Goal: Task Accomplishment & Management: Manage account settings

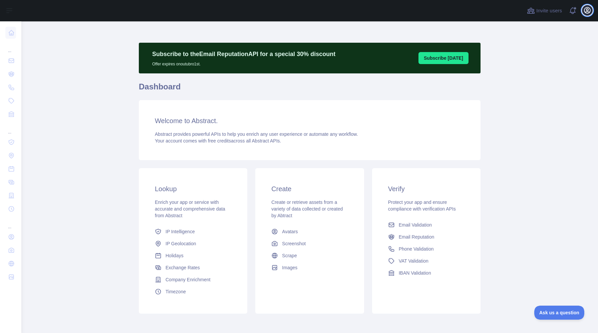
click at [592, 10] on button "Open user menu" at bounding box center [587, 10] width 11 height 11
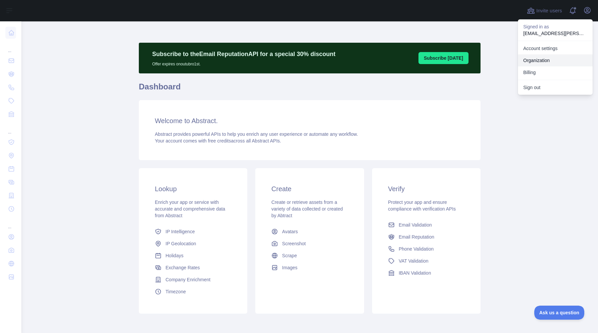
click at [543, 57] on link "Organization" at bounding box center [555, 60] width 75 height 12
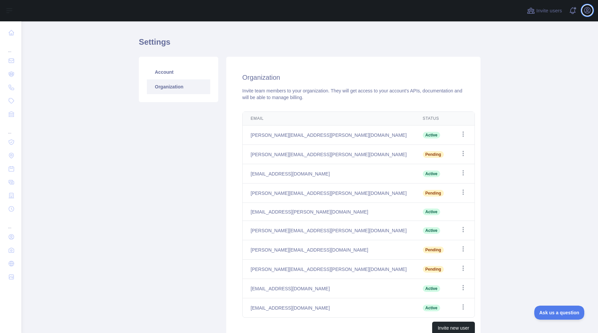
scroll to position [14, 0]
click at [452, 172] on td "Open options" at bounding box center [463, 173] width 23 height 19
click at [460, 172] on icon "button" at bounding box center [463, 172] width 7 height 7
click at [591, 11] on icon "button" at bounding box center [588, 10] width 8 height 8
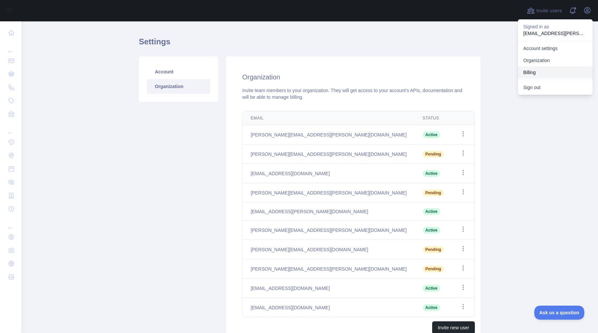
click at [542, 70] on button "Billing" at bounding box center [555, 72] width 75 height 12
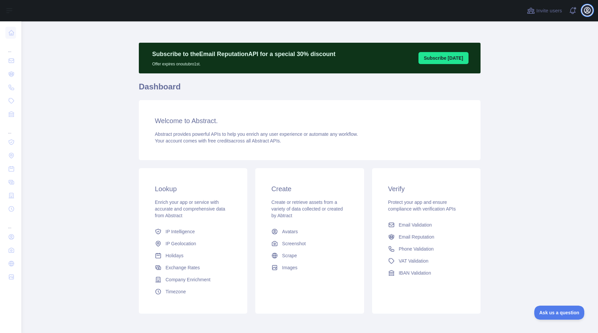
click at [585, 14] on button "Open user menu" at bounding box center [587, 10] width 11 height 11
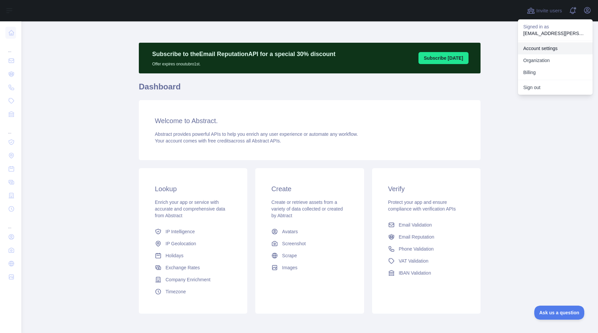
drag, startPoint x: 548, startPoint y: 73, endPoint x: 556, endPoint y: 45, distance: 28.9
click at [556, 45] on div "Account settings Organization Billing" at bounding box center [555, 60] width 75 height 39
click at [556, 45] on link "Account settings" at bounding box center [555, 48] width 75 height 12
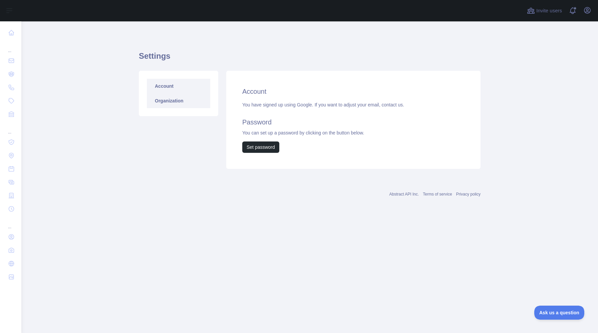
click at [179, 100] on link "Organization" at bounding box center [178, 100] width 63 height 15
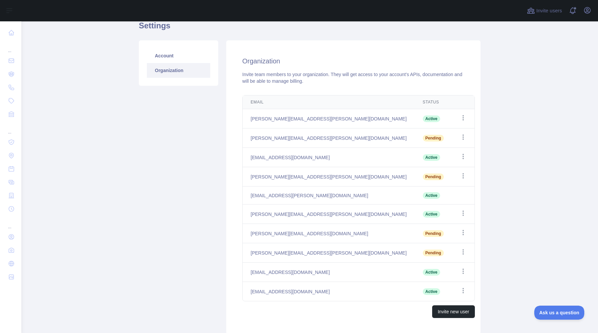
scroll to position [32, 0]
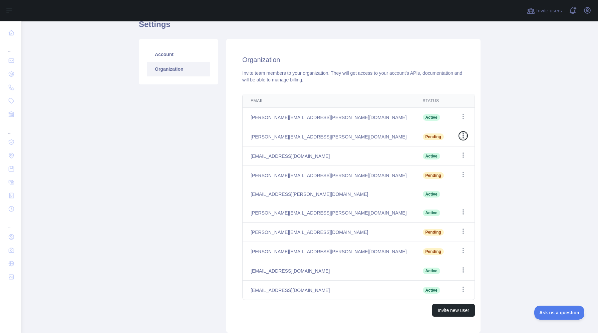
click at [460, 137] on icon "button" at bounding box center [463, 136] width 7 height 7
click at [460, 155] on icon "button" at bounding box center [463, 155] width 7 height 7
click at [460, 152] on icon "button" at bounding box center [463, 155] width 7 height 7
click at [457, 133] on td "Open options" at bounding box center [463, 136] width 23 height 19
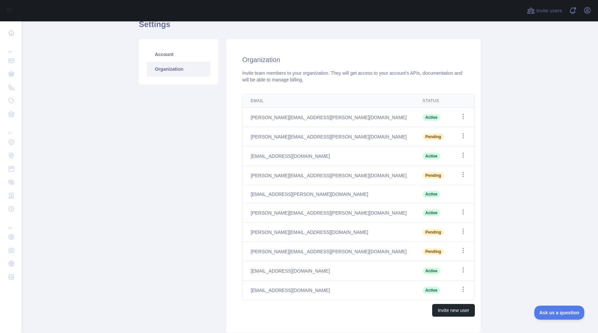
click at [456, 133] on td "Open options" at bounding box center [463, 136] width 23 height 19
click at [460, 135] on icon "button" at bounding box center [463, 136] width 7 height 7
click at [460, 134] on icon "button" at bounding box center [463, 136] width 7 height 7
click at [437, 311] on button "Invite new user" at bounding box center [453, 310] width 43 height 13
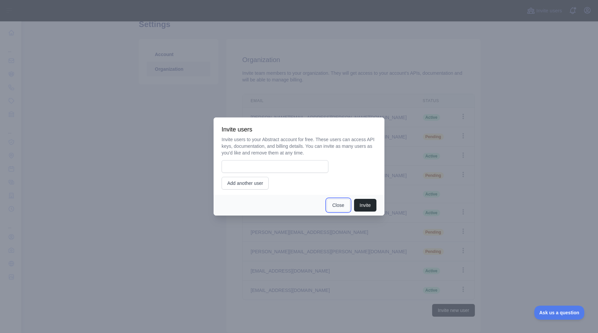
click at [335, 205] on button "Close" at bounding box center [338, 205] width 23 height 13
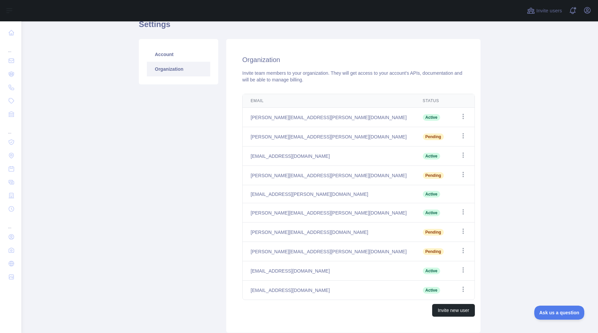
click at [177, 142] on div "Account Organization" at bounding box center [178, 186] width 87 height 294
click at [460, 156] on icon "button" at bounding box center [463, 155] width 7 height 7
click at [490, 148] on main "Settings Account Organization Organization Invite team members to your organiza…" at bounding box center [309, 177] width 577 height 312
click at [460, 155] on icon "button" at bounding box center [463, 155] width 7 height 7
click at [584, 10] on icon "button" at bounding box center [588, 10] width 8 height 8
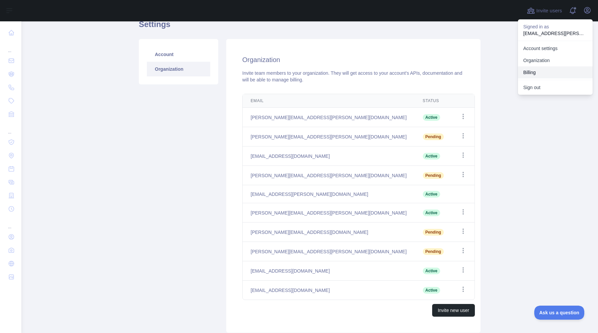
click at [532, 72] on button "Billing" at bounding box center [555, 72] width 75 height 12
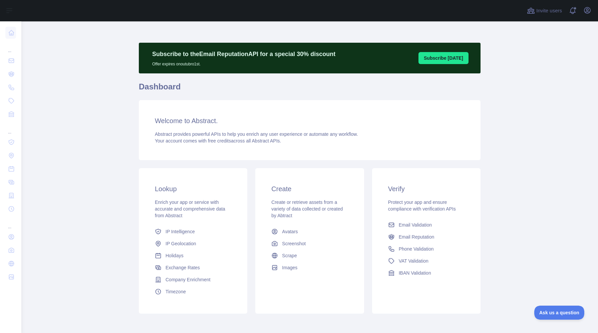
scroll to position [30, 0]
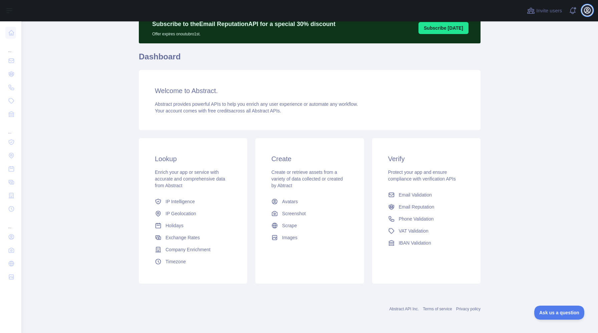
click at [586, 12] on icon "button" at bounding box center [588, 10] width 6 height 6
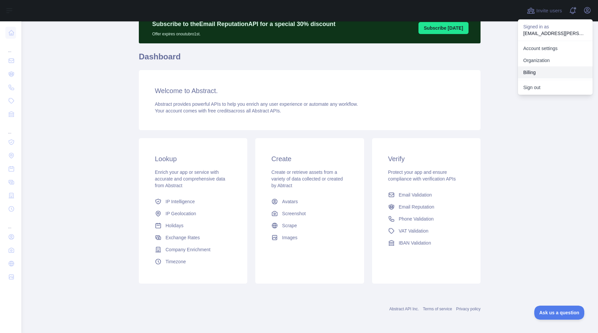
click at [536, 68] on button "Billing" at bounding box center [555, 72] width 75 height 12
